Goal: Task Accomplishment & Management: Use online tool/utility

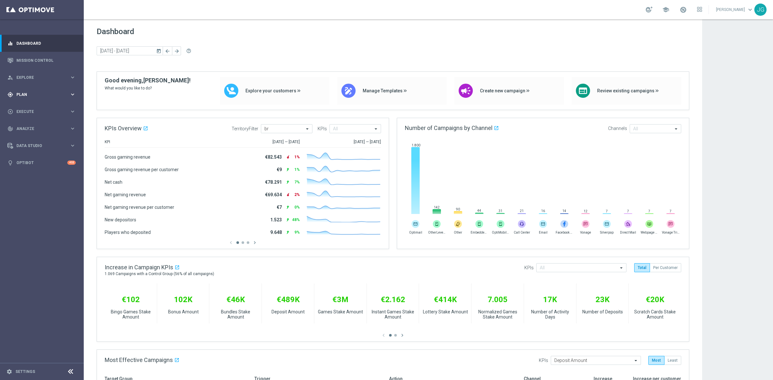
click at [28, 96] on span "Plan" at bounding box center [42, 95] width 53 height 4
click at [23, 127] on span "Templates" at bounding box center [40, 127] width 46 height 4
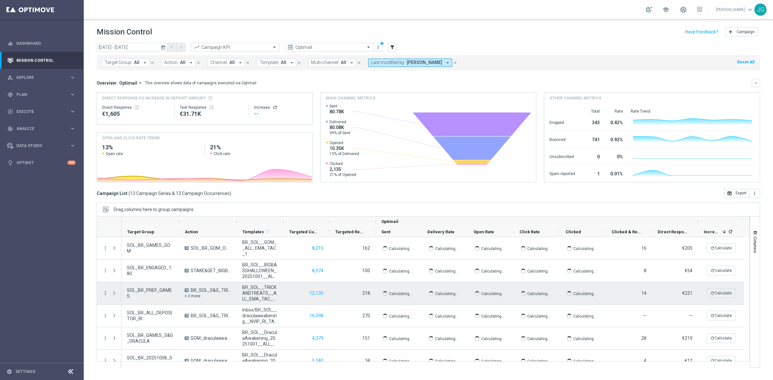
click at [105, 293] on icon "more_vert" at bounding box center [105, 294] width 6 height 6
click at [129, 316] on span "Channel Metrics" at bounding box center [133, 315] width 30 height 5
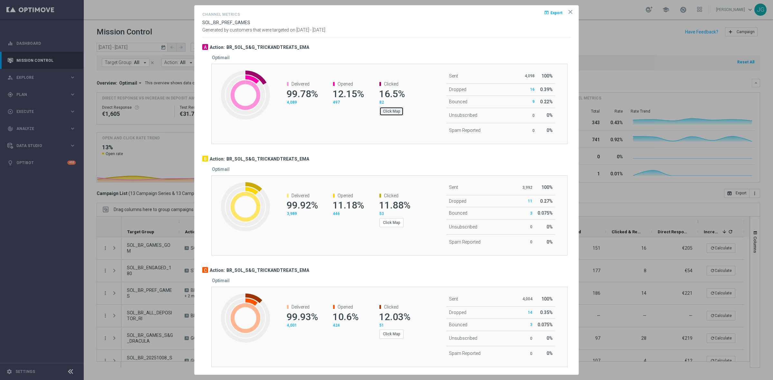
click at [381, 112] on button "Click Map" at bounding box center [391, 111] width 24 height 9
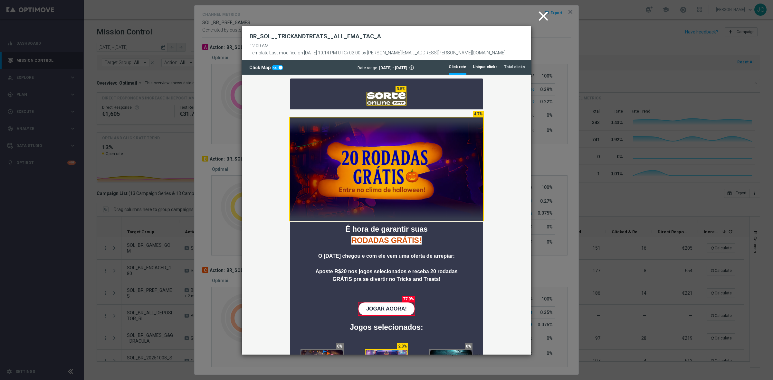
click at [490, 67] on tab-header "Unique clicks" at bounding box center [485, 66] width 25 height 5
click at [511, 72] on li "Total clicks" at bounding box center [514, 67] width 21 height 14
click at [464, 70] on tab-header "Click rate" at bounding box center [458, 66] width 18 height 5
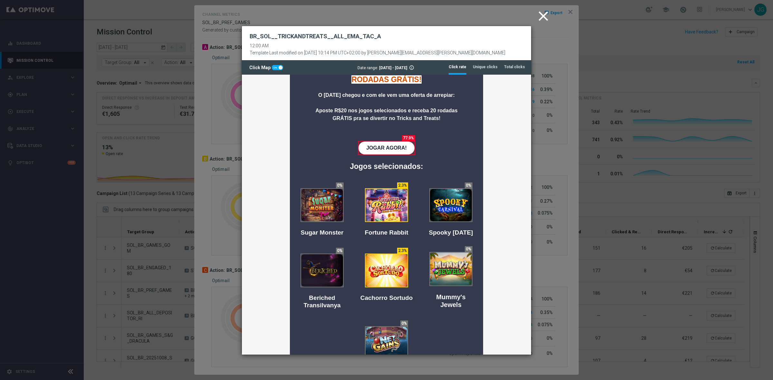
scroll to position [40, 0]
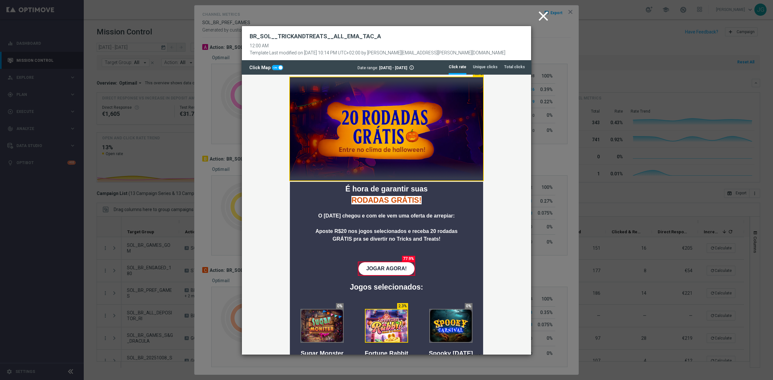
click at [544, 16] on icon "close" at bounding box center [543, 16] width 16 height 16
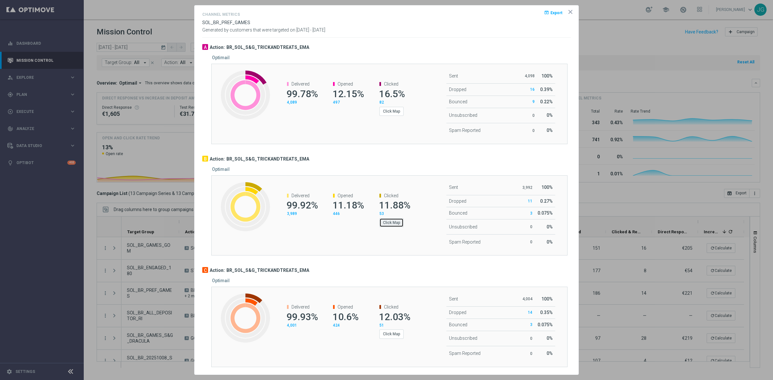
click at [391, 226] on button "Click Map" at bounding box center [391, 222] width 24 height 9
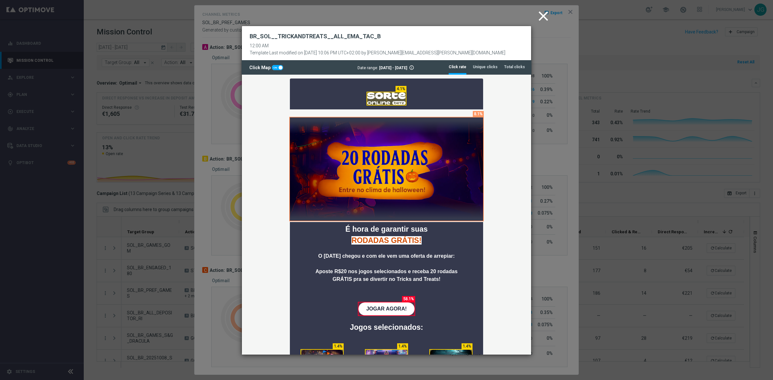
scroll to position [0, 0]
click at [540, 18] on icon "close" at bounding box center [543, 16] width 16 height 16
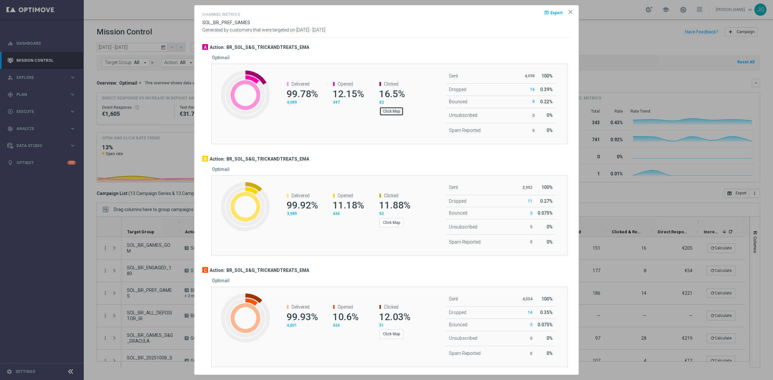
click at [389, 109] on button "Click Map" at bounding box center [391, 111] width 24 height 9
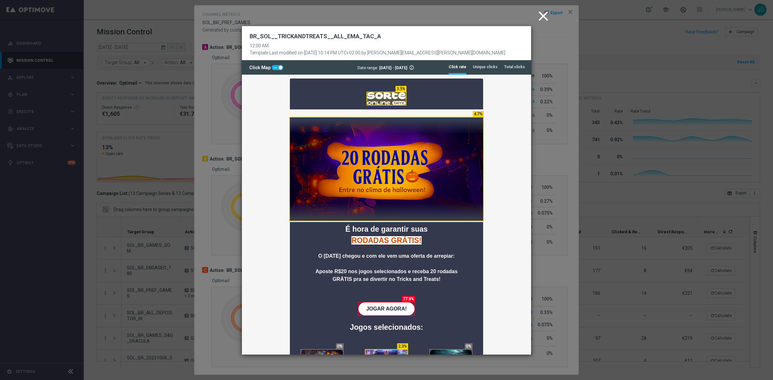
click at [541, 16] on icon "close" at bounding box center [543, 16] width 16 height 16
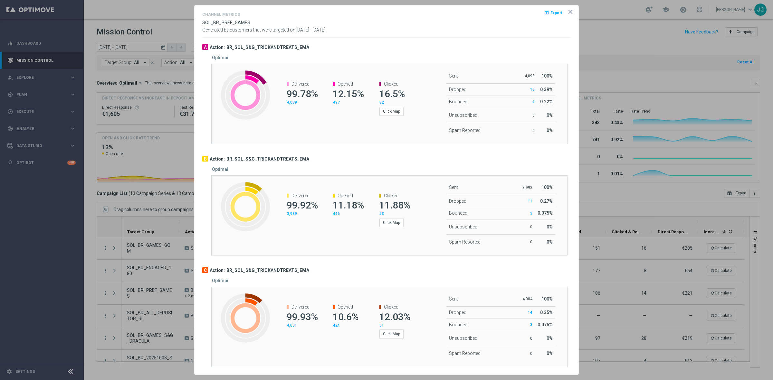
scroll to position [2, 0]
click at [392, 332] on button "Click Map" at bounding box center [391, 334] width 24 height 9
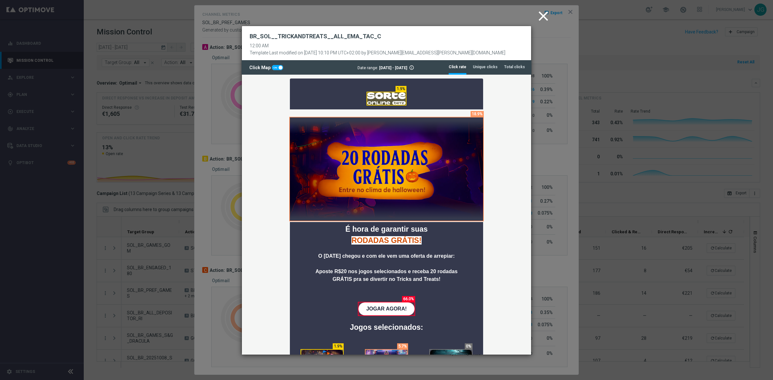
scroll to position [0, 0]
click at [542, 17] on icon "close" at bounding box center [543, 16] width 16 height 16
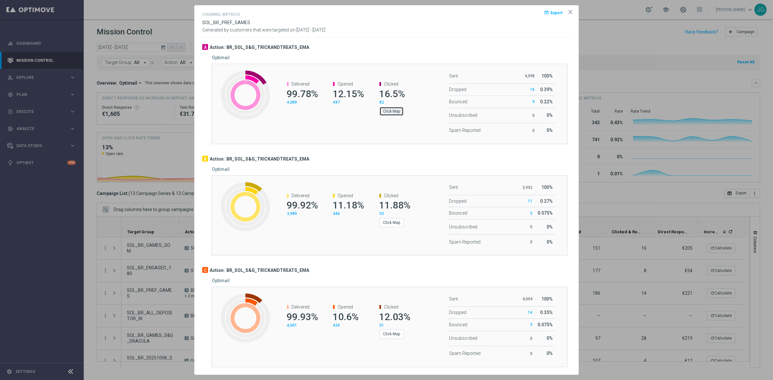
click at [386, 109] on button "Click Map" at bounding box center [391, 111] width 24 height 9
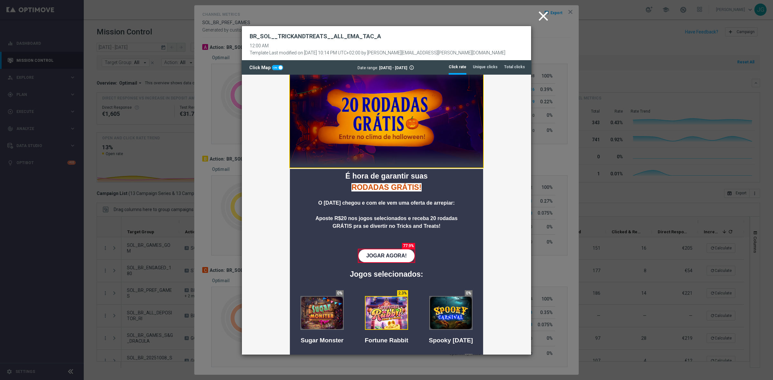
scroll to position [161, 0]
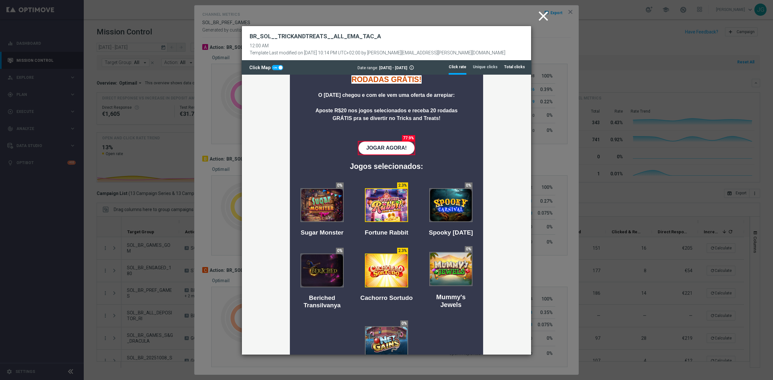
click at [516, 68] on tab-header "Total clicks" at bounding box center [514, 66] width 21 height 5
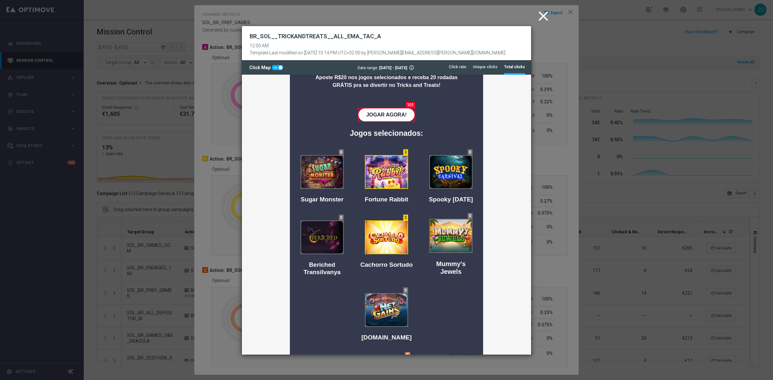
scroll to position [201, 0]
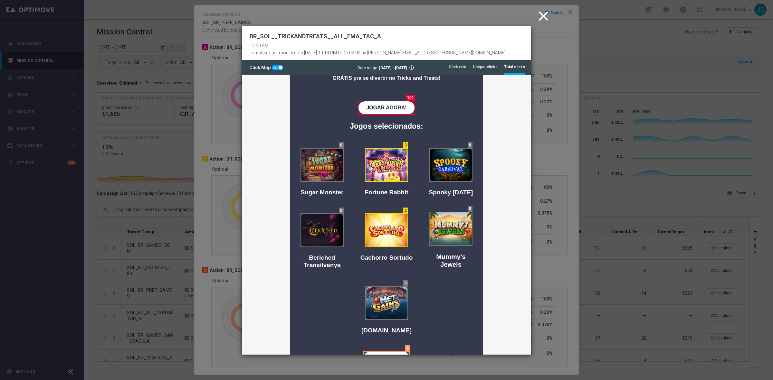
click at [544, 23] on icon "close" at bounding box center [543, 16] width 16 height 16
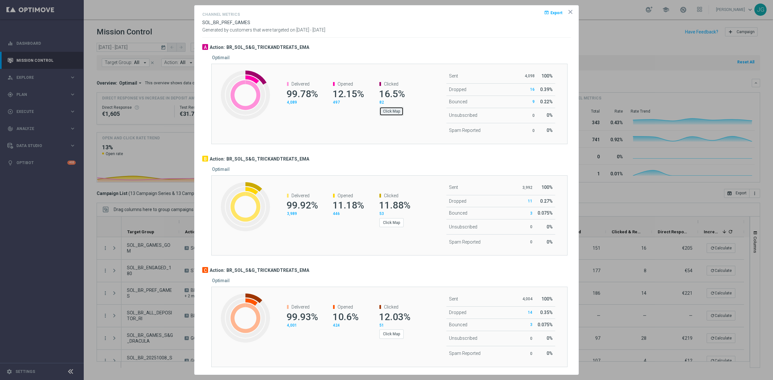
click at [389, 109] on button "Click Map" at bounding box center [391, 111] width 24 height 9
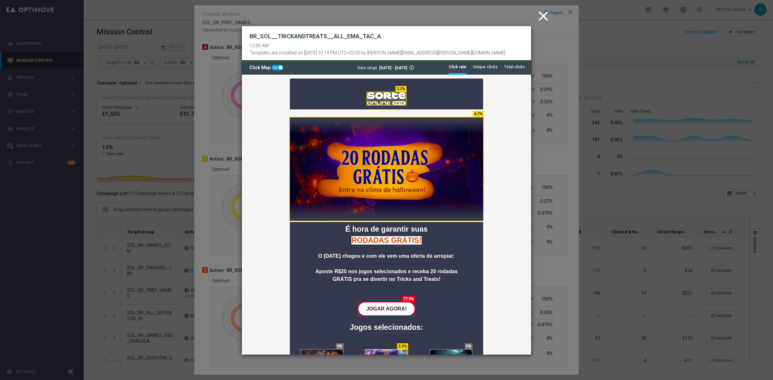
scroll to position [0, 0]
click at [540, 19] on icon "close" at bounding box center [543, 16] width 16 height 16
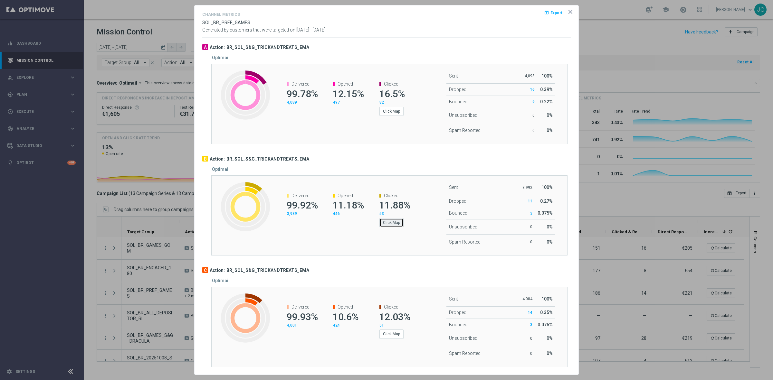
click at [383, 225] on button "Click Map" at bounding box center [391, 222] width 24 height 9
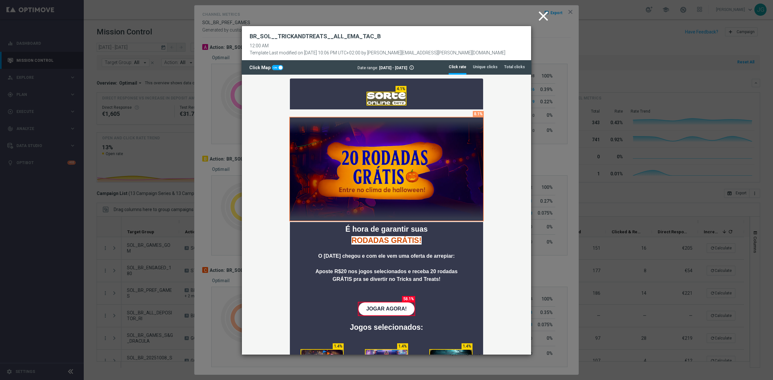
click at [542, 16] on icon "close" at bounding box center [543, 16] width 16 height 16
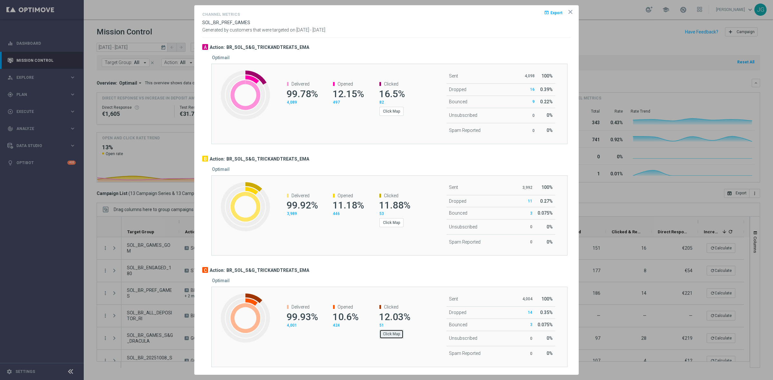
click at [391, 335] on button "Click Map" at bounding box center [391, 334] width 24 height 9
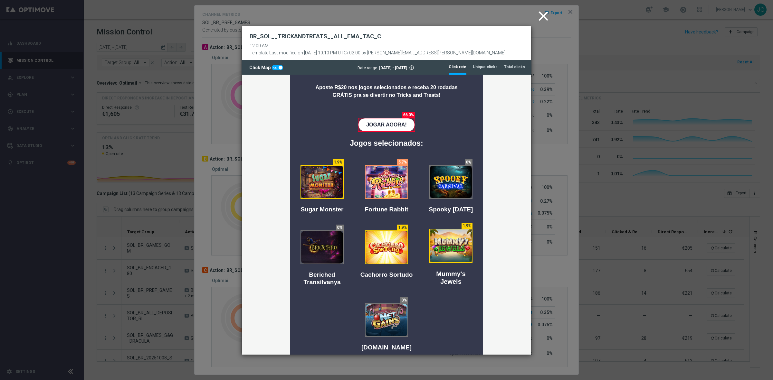
scroll to position [201, 0]
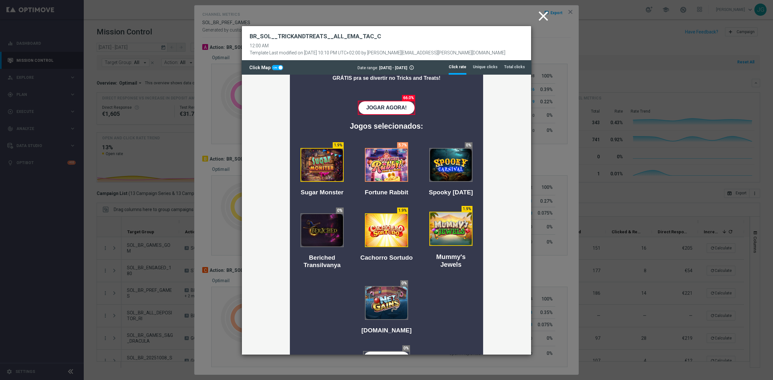
click at [548, 16] on icon "close" at bounding box center [543, 16] width 16 height 16
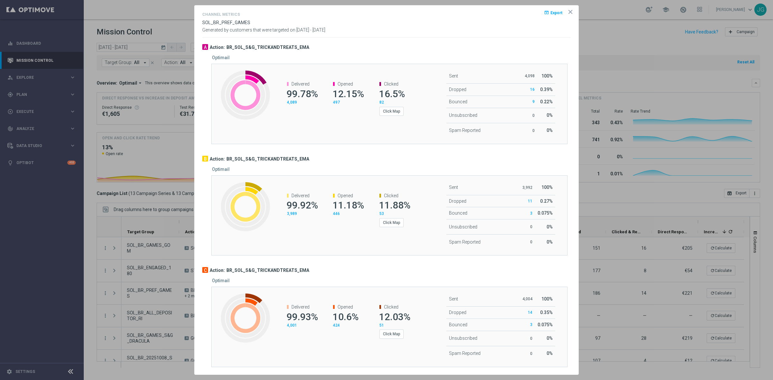
click at [567, 10] on icon "icon" at bounding box center [570, 12] width 6 height 6
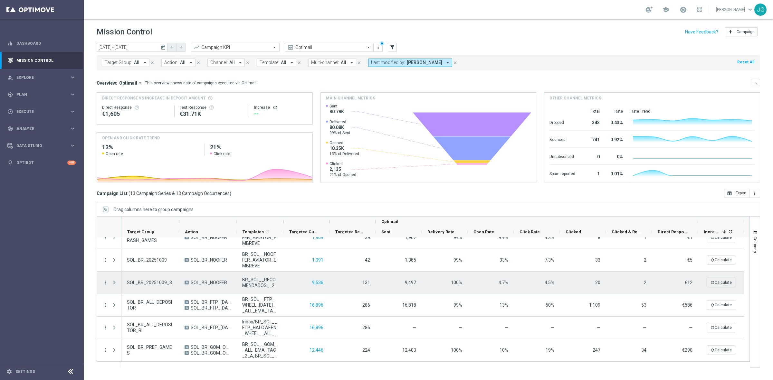
scroll to position [169, 0]
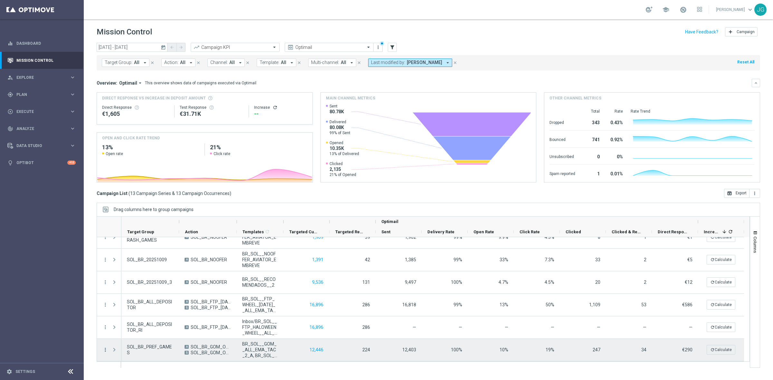
click at [105, 352] on icon "more_vert" at bounding box center [105, 350] width 6 height 6
click at [143, 293] on span "Channel Metrics" at bounding box center [133, 292] width 30 height 5
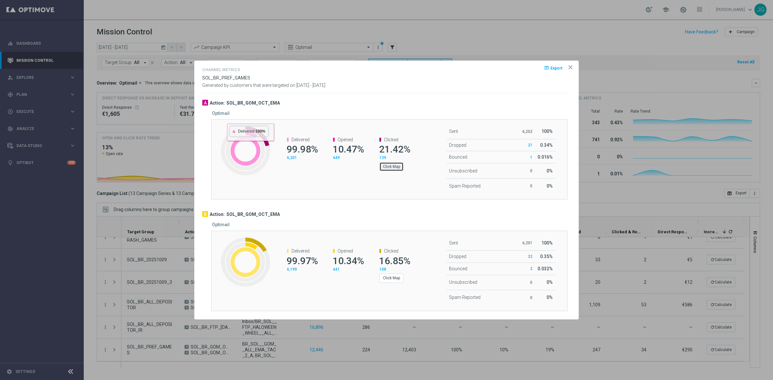
click at [389, 168] on button "Click Map" at bounding box center [391, 166] width 24 height 9
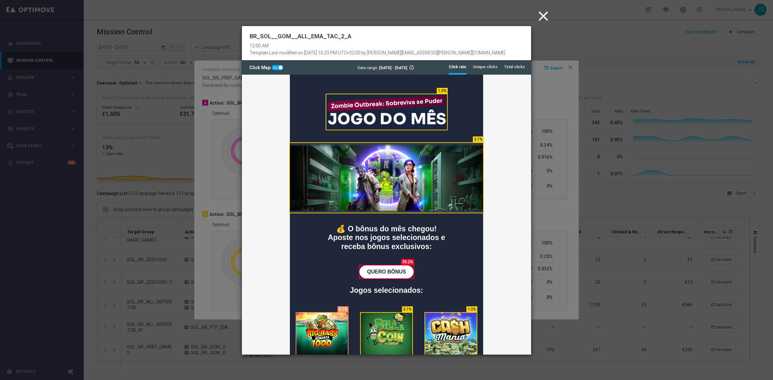
scroll to position [0, 0]
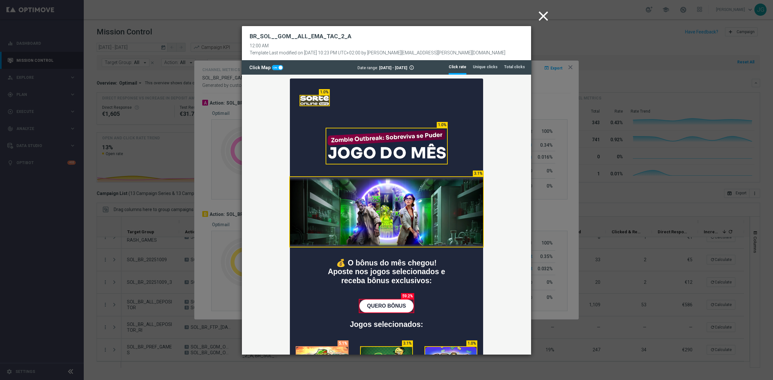
click at [542, 21] on icon "close" at bounding box center [543, 16] width 16 height 16
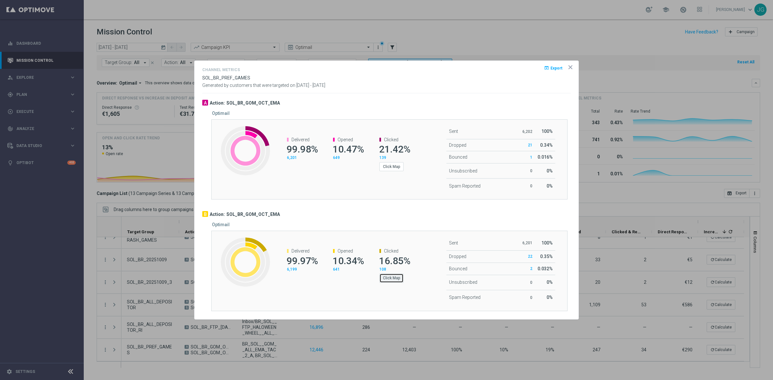
click at [392, 279] on button "Click Map" at bounding box center [391, 278] width 24 height 9
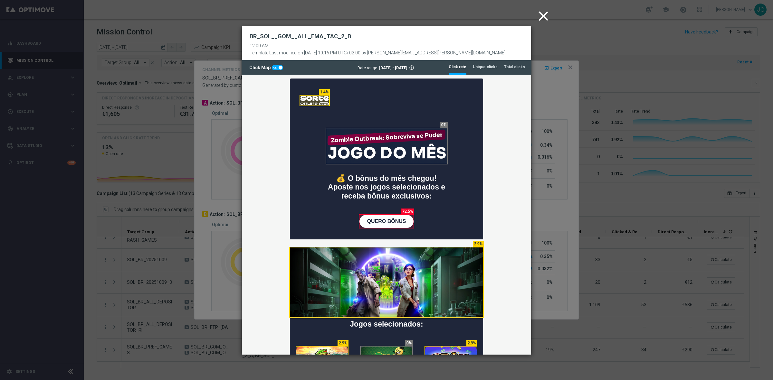
click at [544, 17] on icon "close" at bounding box center [543, 16] width 16 height 16
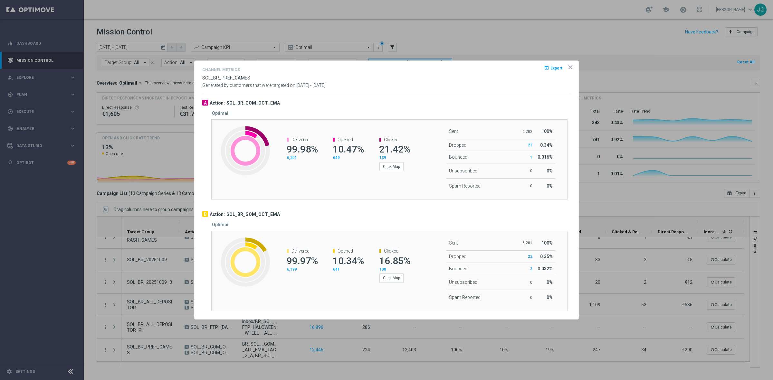
click at [570, 67] on icon "icon" at bounding box center [570, 67] width 3 height 3
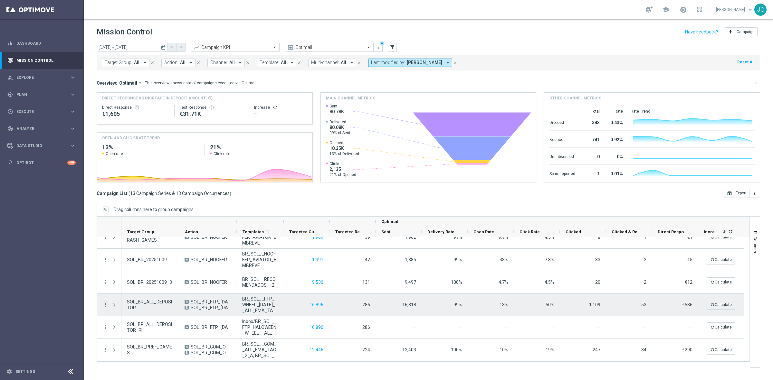
click at [105, 305] on icon "more_vert" at bounding box center [105, 305] width 6 height 6
click at [131, 244] on span "Channel Metrics" at bounding box center [133, 246] width 30 height 5
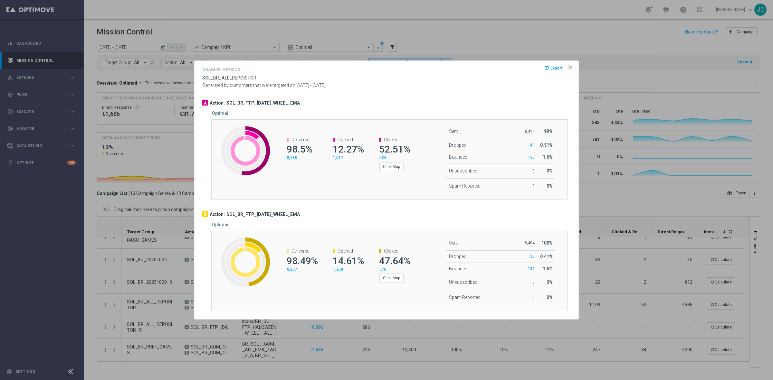
click at [572, 64] on icon "icon" at bounding box center [570, 67] width 6 height 6
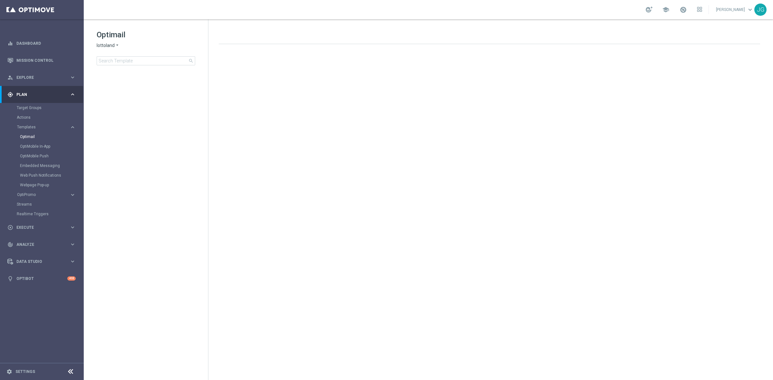
click at [115, 44] on icon "arrow_drop_down" at bounding box center [117, 46] width 5 height 6
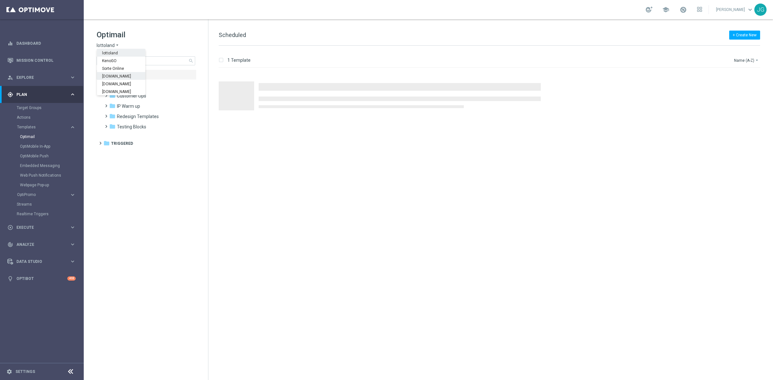
click at [0, 0] on span "Sorteonline.bet.br" at bounding box center [0, 0] width 0 height 0
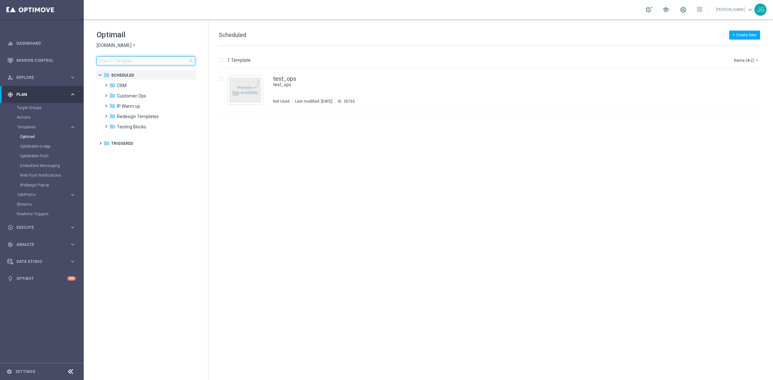
click at [130, 63] on input at bounding box center [146, 60] width 99 height 9
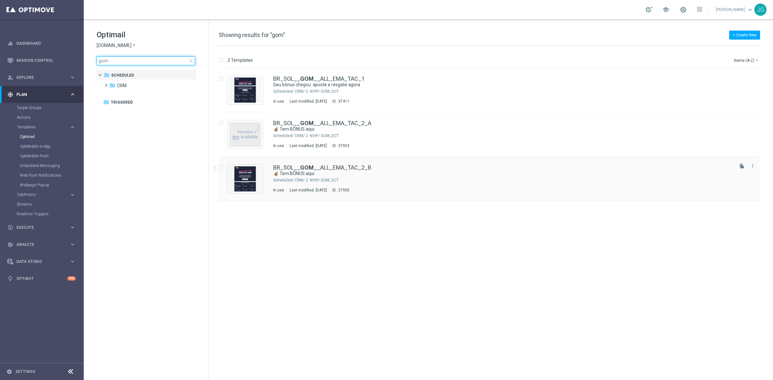
type input "gom"
click at [317, 182] on div "CRM/ 2. NVIP/ GOM_OCT" at bounding box center [514, 180] width 438 height 5
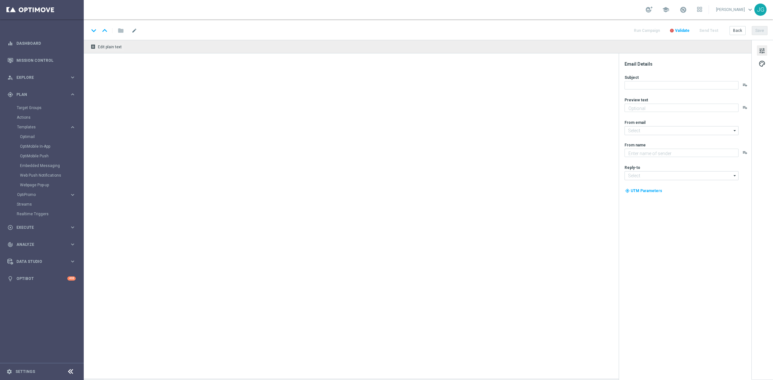
type textarea "Garanta seu bônus no jogo do mês!"
type input "contato@email.sorteonline.bet.br"
type textarea "Sorte Online Betz"
type input "suporte@sorteonline.bet.br"
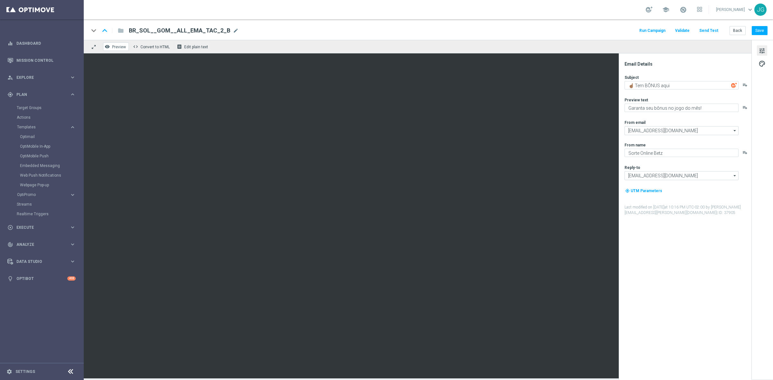
click at [117, 43] on button "remove_red_eye Preview" at bounding box center [116, 47] width 26 height 8
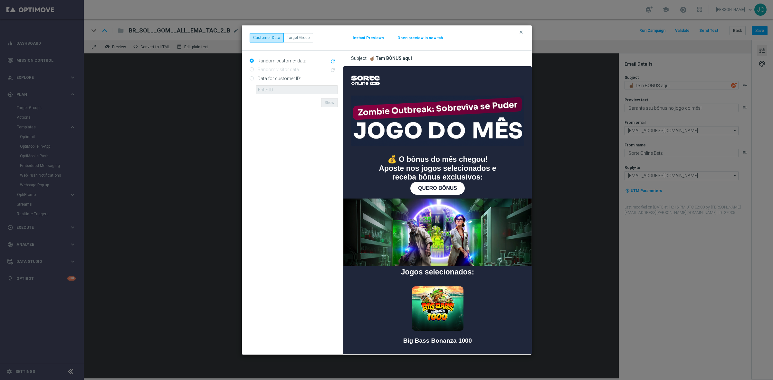
click at [404, 36] on button "Open preview in new tab" at bounding box center [420, 37] width 46 height 5
click at [521, 32] on icon "clear" at bounding box center [521, 32] width 5 height 5
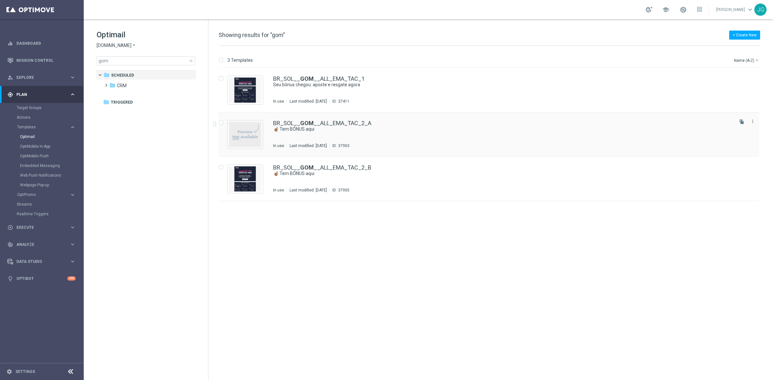
click at [321, 132] on div "BR_SOL__ GOM __ALL_EMA_TAC_2_A ☝🏽 Tem BÔNUS aqui In use Last modified: Friday, …" at bounding box center [502, 134] width 459 height 28
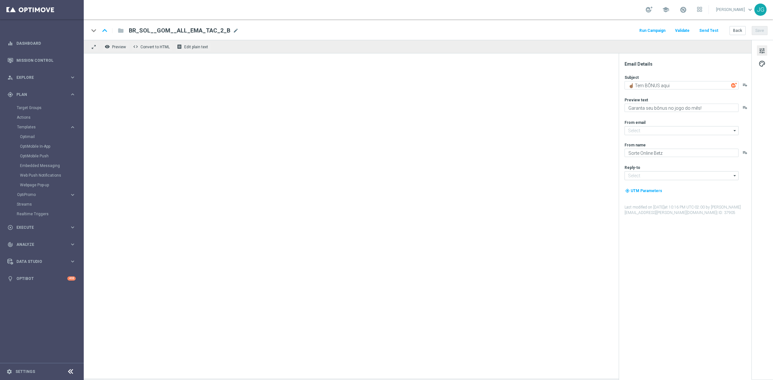
type input "contato@email.sorteonline.bet.br"
type input "suporte@sorteonline.bet.br"
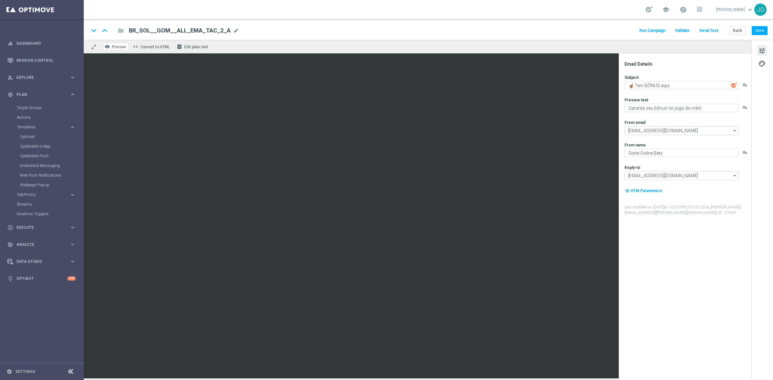
click at [116, 48] on span "Preview" at bounding box center [119, 47] width 14 height 5
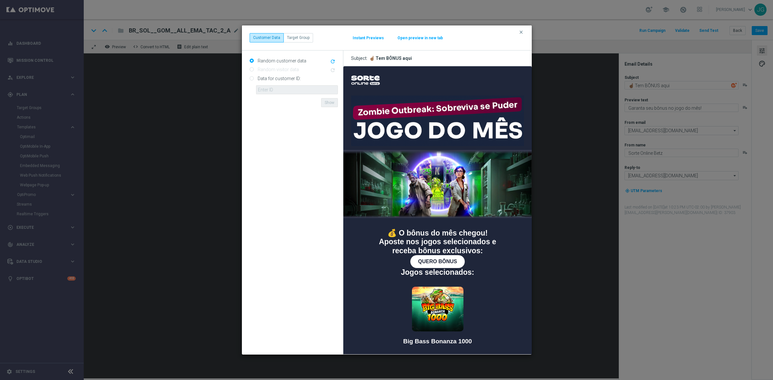
click at [421, 38] on button "Open preview in new tab" at bounding box center [420, 37] width 46 height 5
